Goal: Task Accomplishment & Management: Use online tool/utility

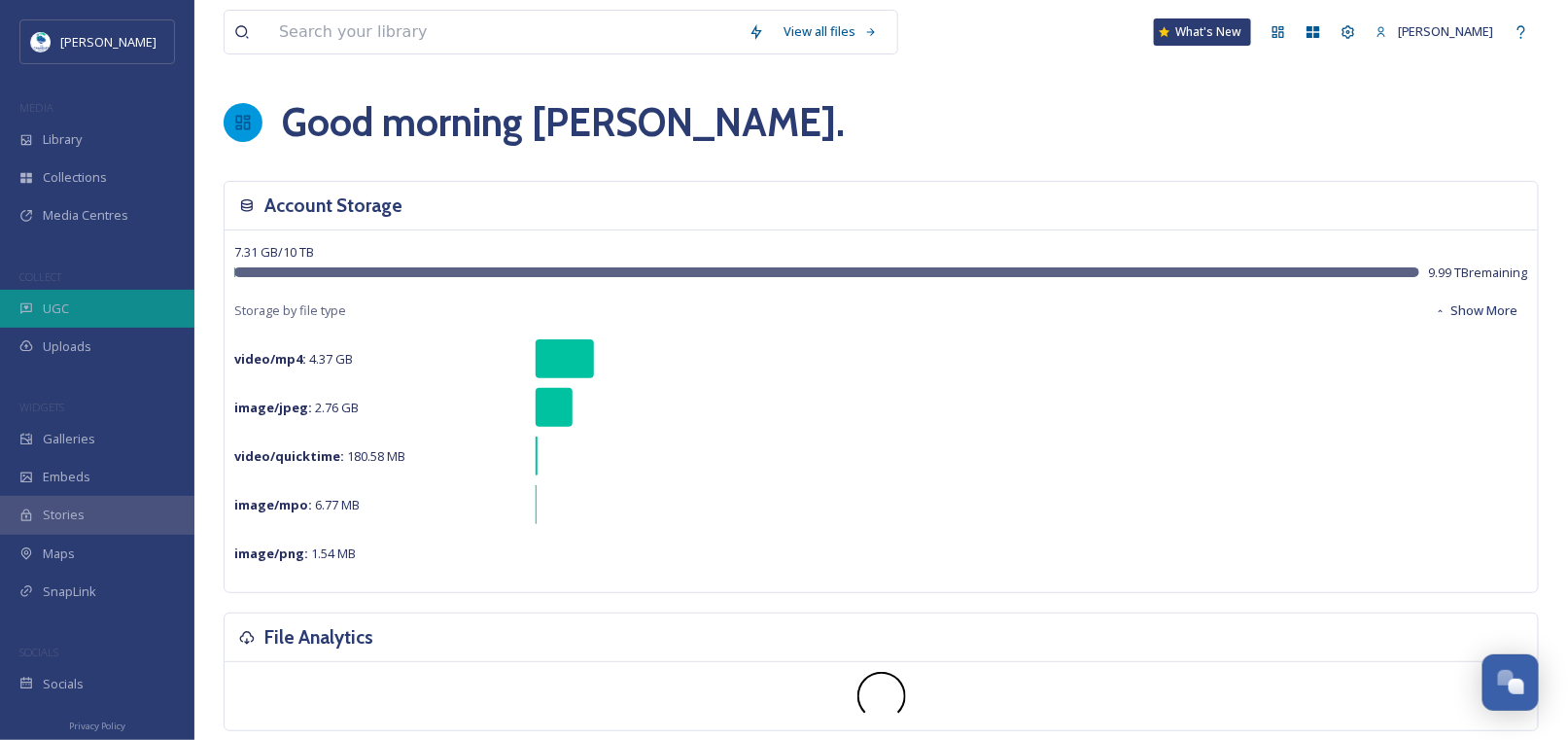
click at [69, 300] on div "UGC" at bounding box center [97, 309] width 195 height 38
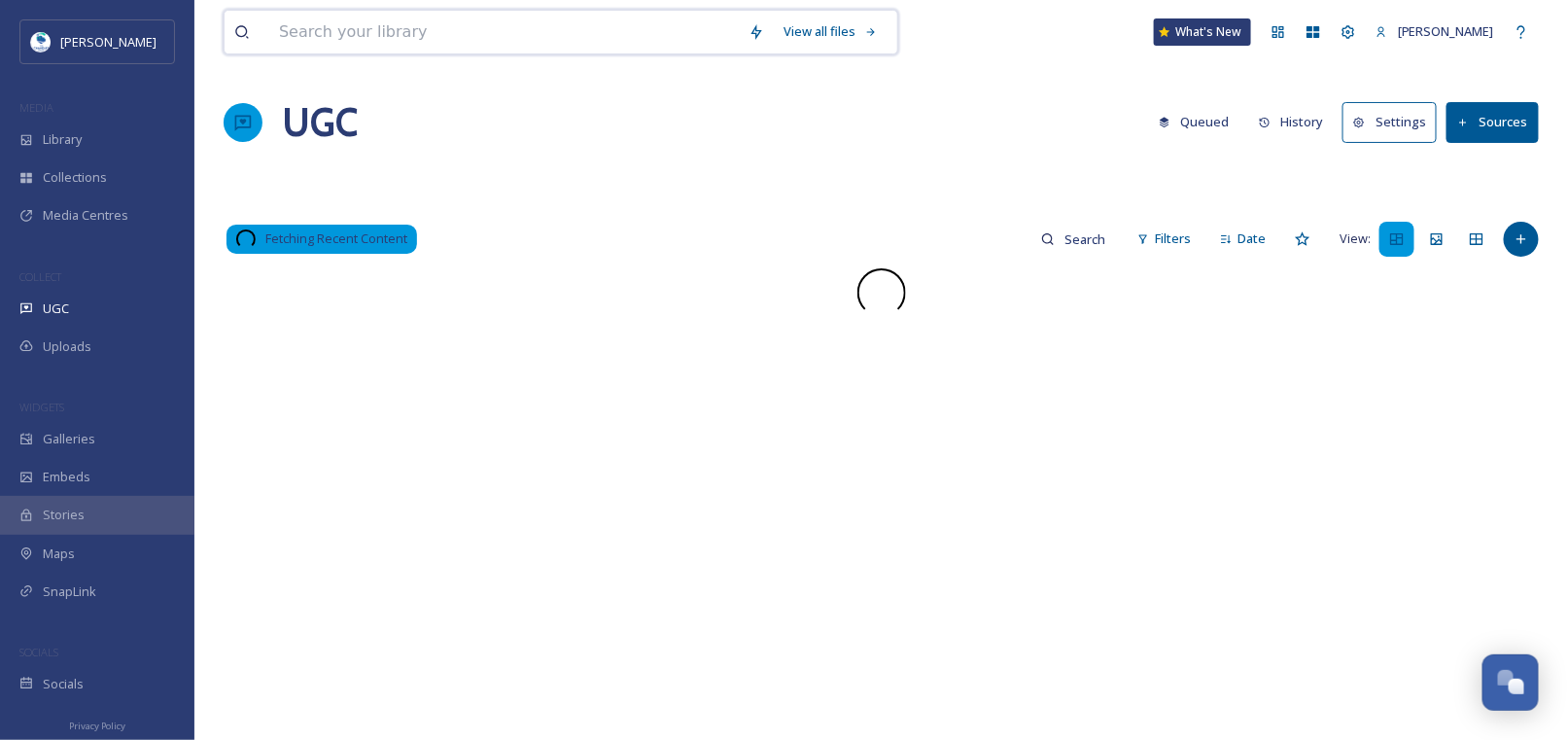
click at [469, 33] on input at bounding box center [503, 32] width 470 height 43
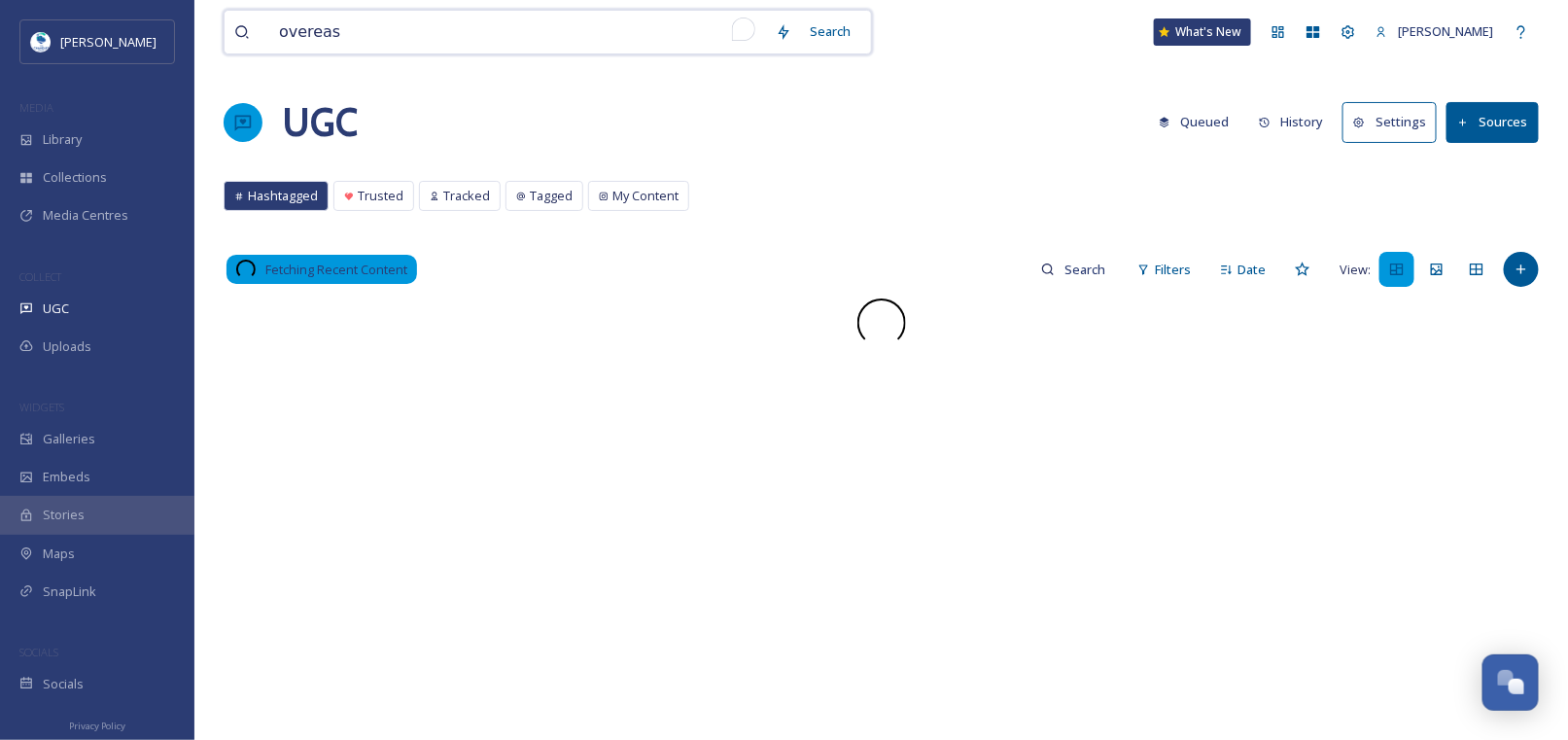
type input "overeasy"
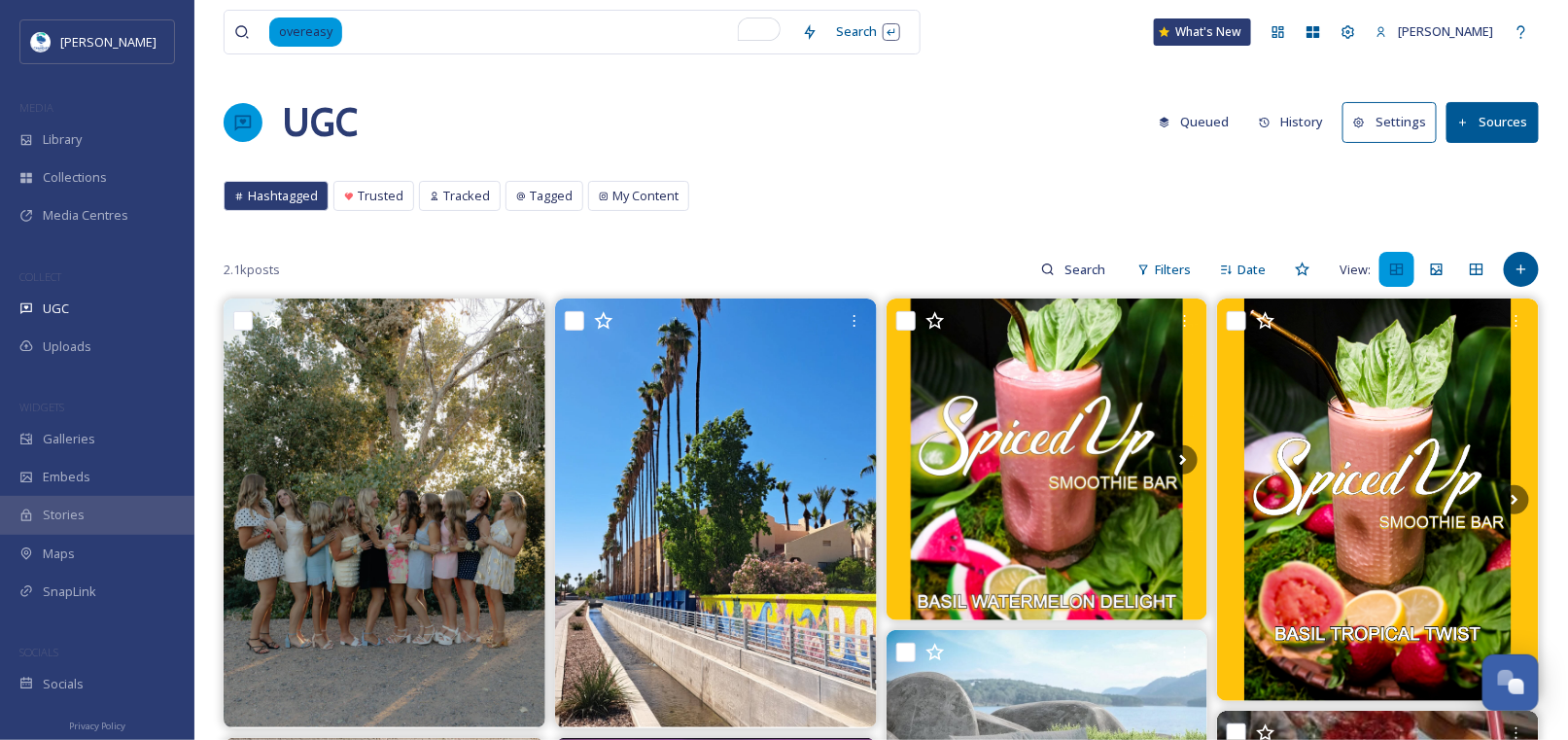
click at [1292, 121] on button "History" at bounding box center [1291, 122] width 85 height 38
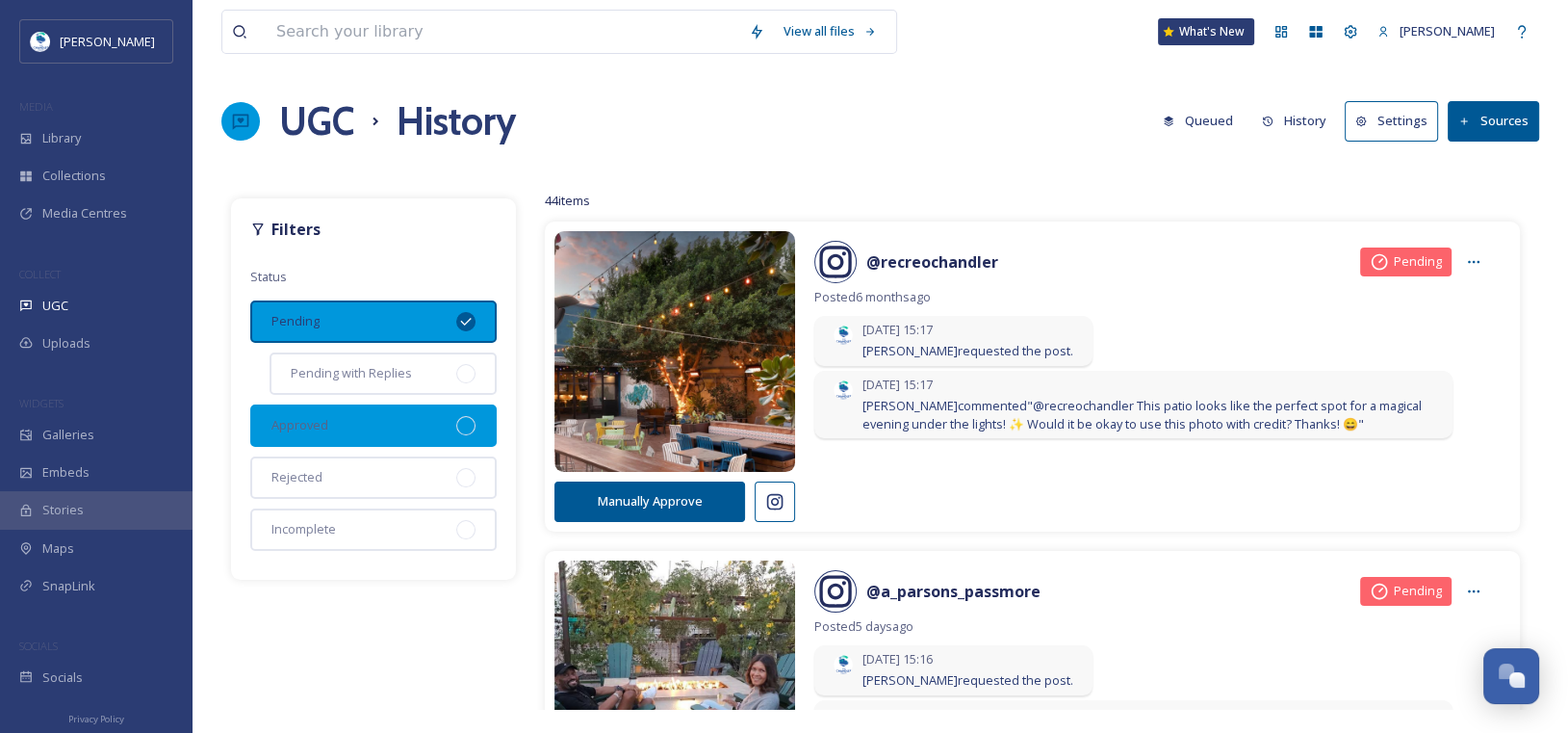
click at [301, 416] on span "Approved" at bounding box center [300, 425] width 57 height 19
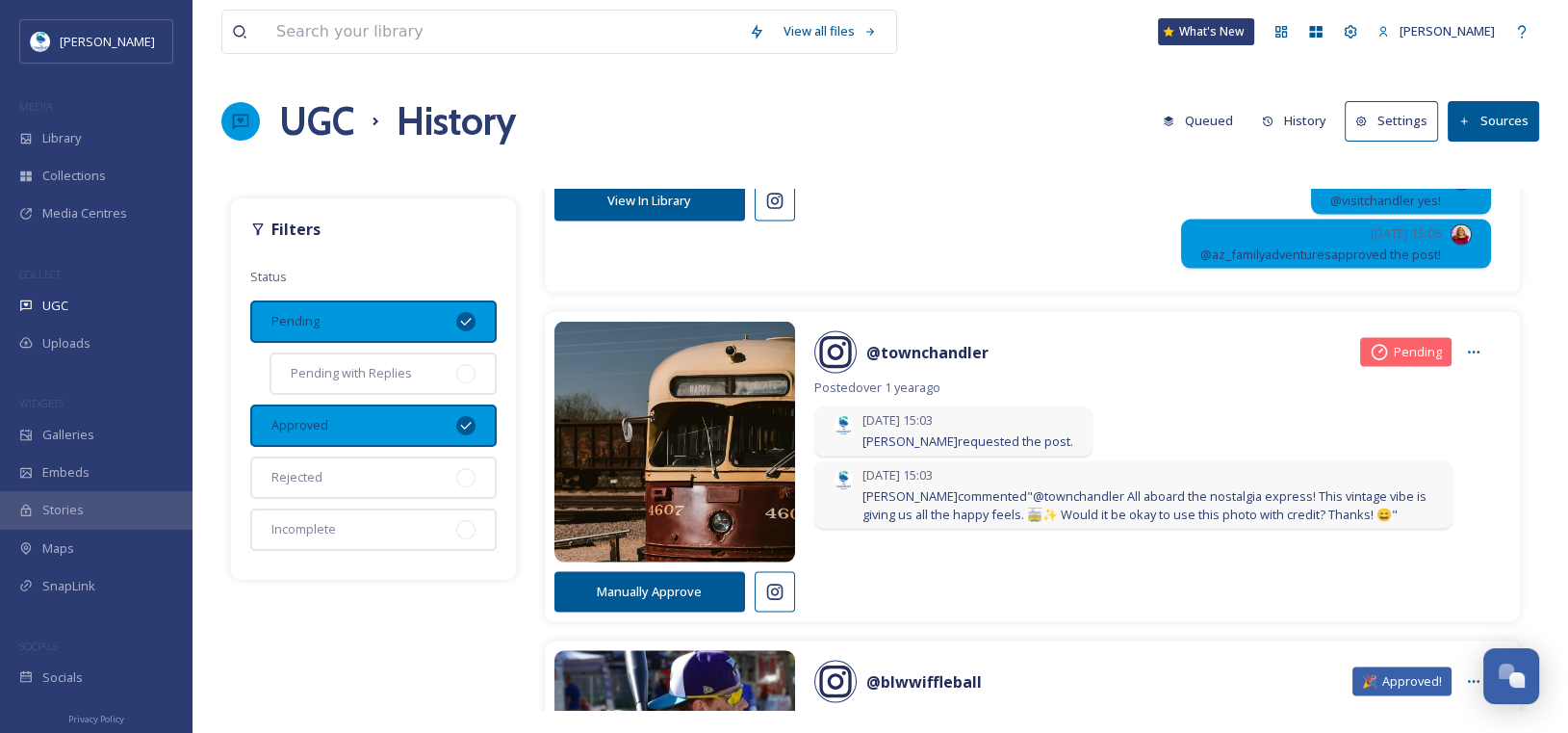
scroll to position [4720, 0]
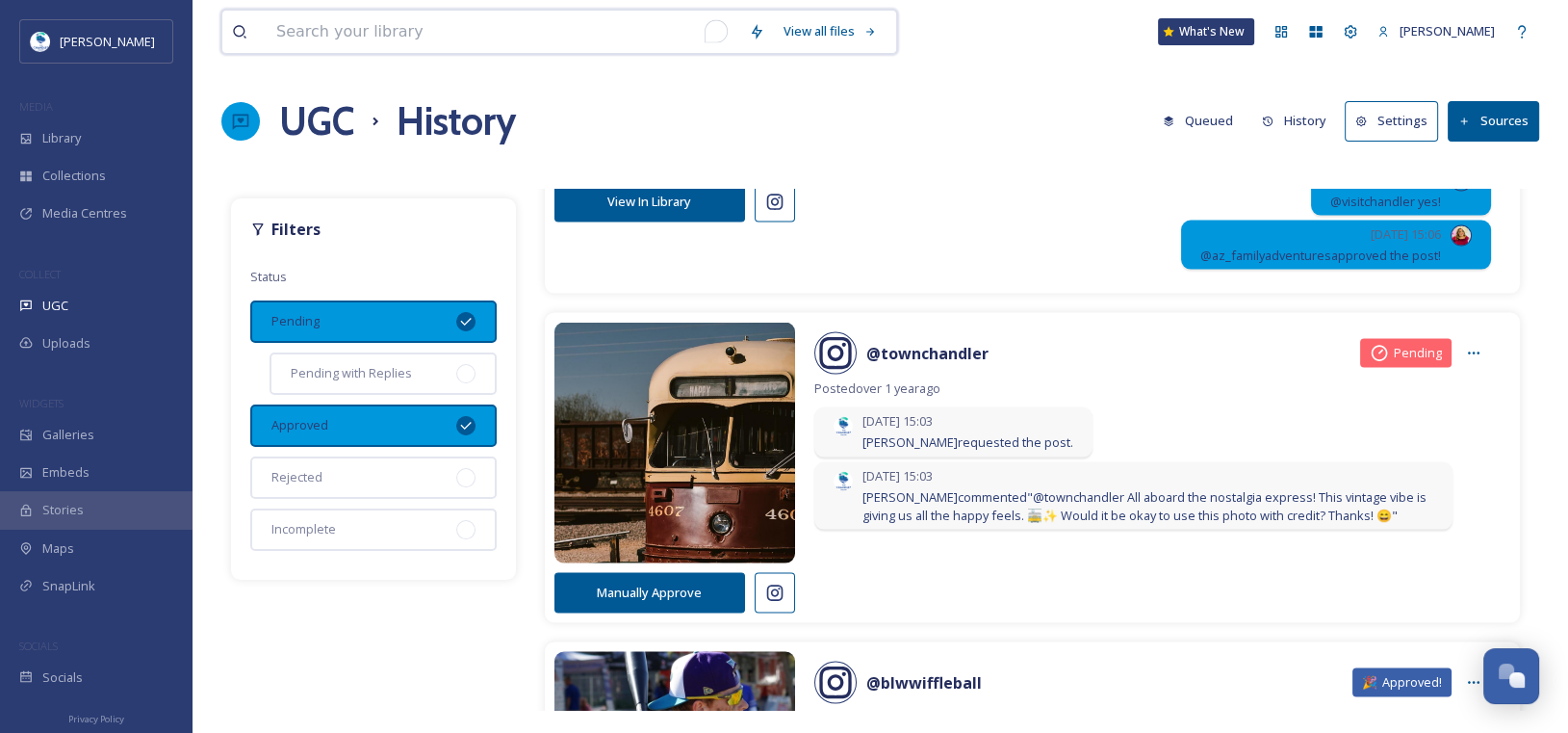
click at [397, 37] on input "To enrich screen reader interactions, please activate Accessibility in Grammarl…" at bounding box center [502, 31] width 473 height 42
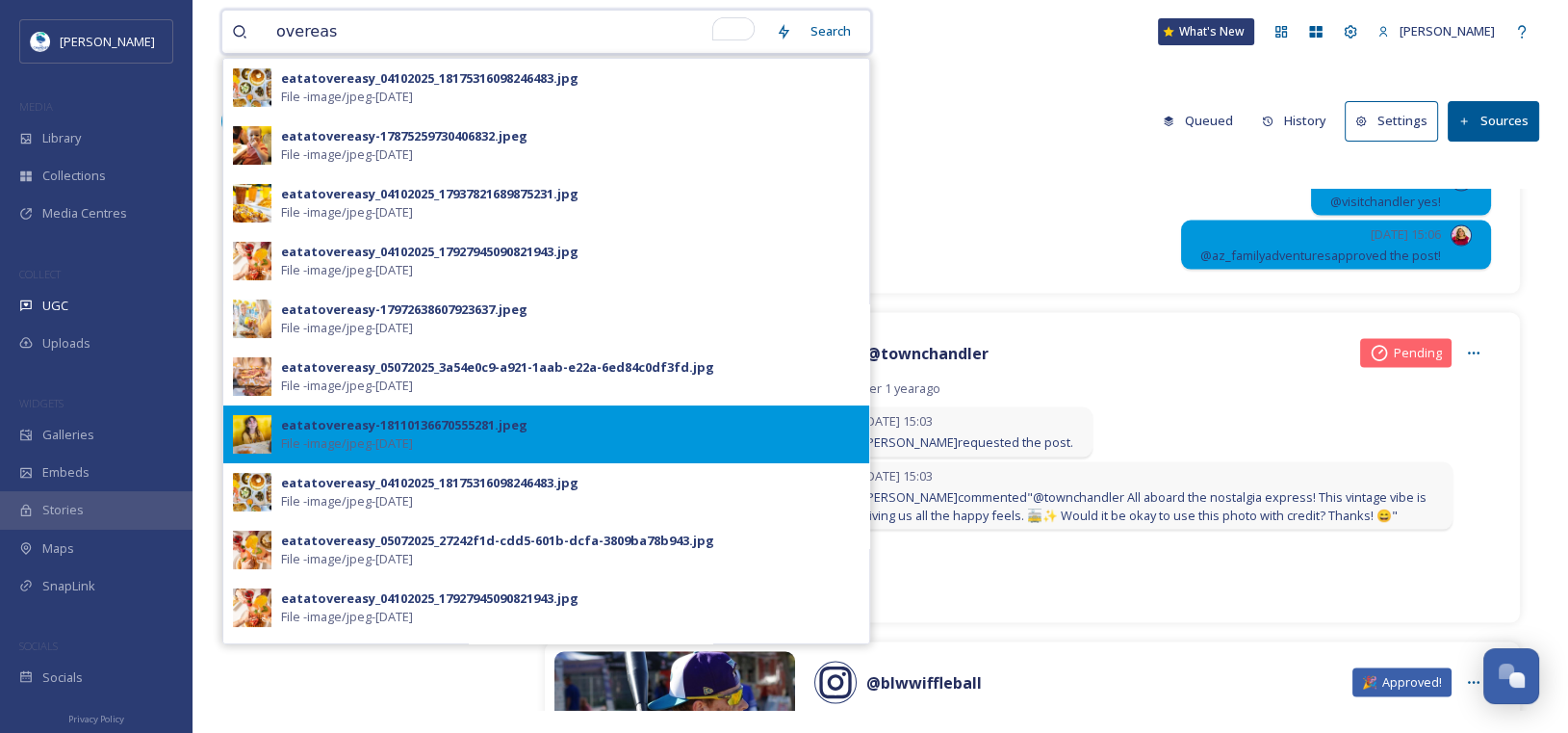
type input "overeas"
click at [320, 424] on div "eatatovereasy-18110136670555281.jpeg" at bounding box center [404, 425] width 247 height 19
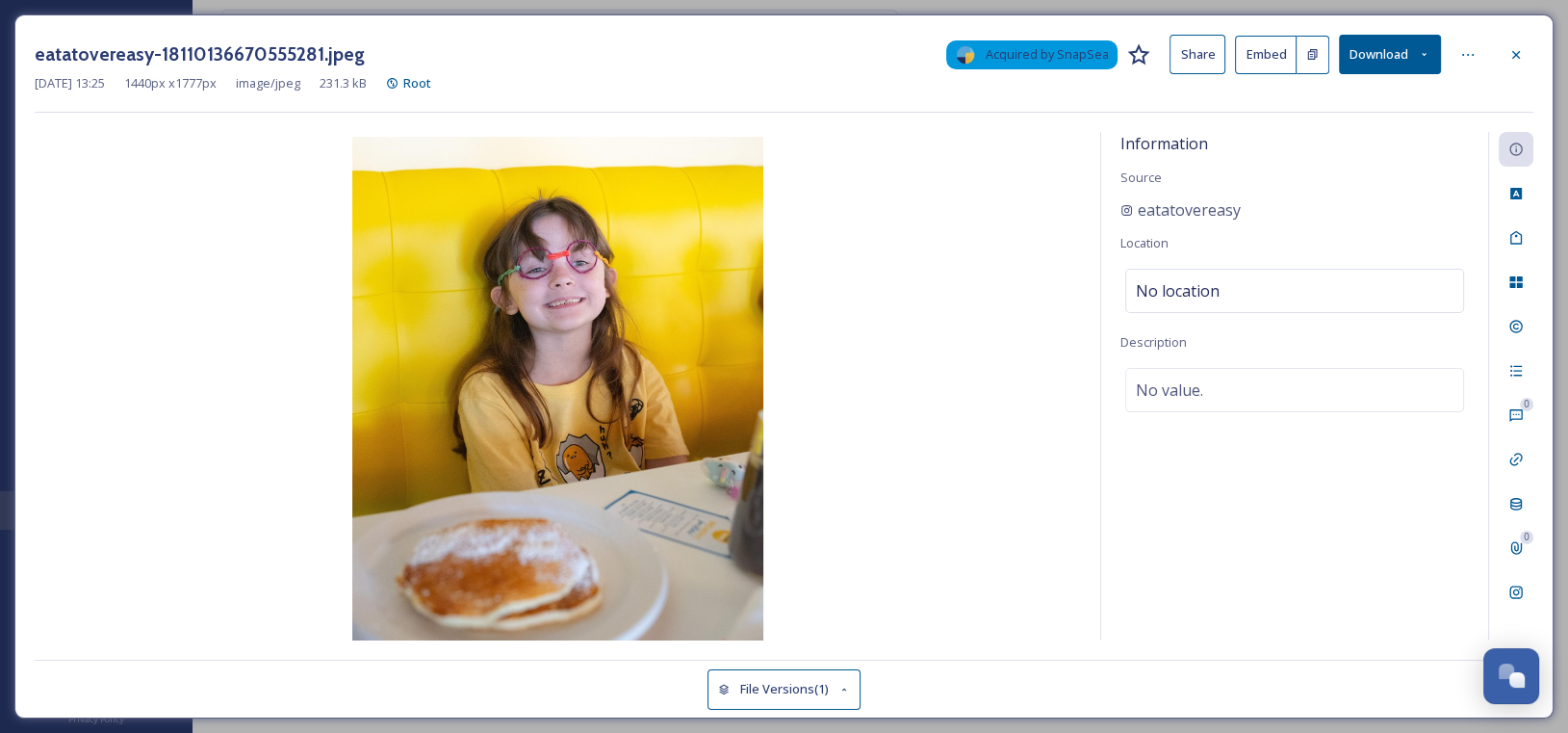
click at [1402, 65] on button "Download" at bounding box center [1390, 54] width 102 height 39
click at [1273, 96] on span "Download Original (1440 x 1777)" at bounding box center [1340, 98] width 182 height 19
